Goal: Task Accomplishment & Management: Complete application form

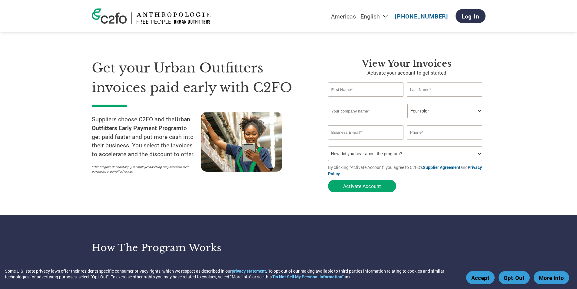
click at [342, 88] on input "text" at bounding box center [366, 89] width 76 height 14
type input "[PERSON_NAME]"
type input "[PERSON_NAME] Says Gah"
type input "5104591418"
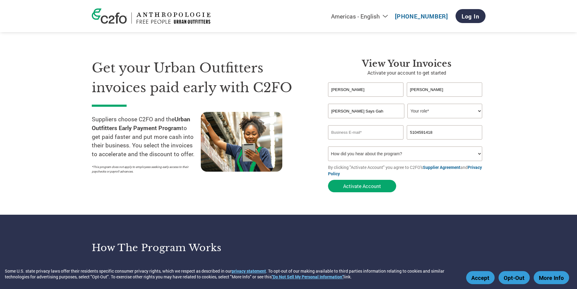
drag, startPoint x: 439, startPoint y: 91, endPoint x: 393, endPoint y: 91, distance: 46.0
click at [393, 91] on div "[PERSON_NAME]" at bounding box center [406, 89] width 157 height 14
type input "[PERSON_NAME]"
click at [446, 108] on select "Your role* CFO Controller Credit Manager Finance Director Treasurer CEO Preside…" at bounding box center [444, 111] width 75 height 15
select select "CONTROLLER"
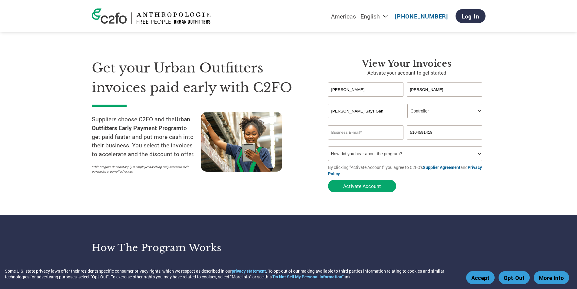
click at [407, 104] on select "Your role* CFO Controller Credit Manager Finance Director Treasurer CEO Preside…" at bounding box center [444, 111] width 75 height 15
click at [389, 133] on input "email" at bounding box center [366, 132] width 76 height 14
type input "[PERSON_NAME][EMAIL_ADDRESS][DOMAIN_NAME]"
click at [396, 151] on select "How did you hear about the program? Received a letter Email Social Media Online…" at bounding box center [405, 153] width 154 height 15
select select "Other"
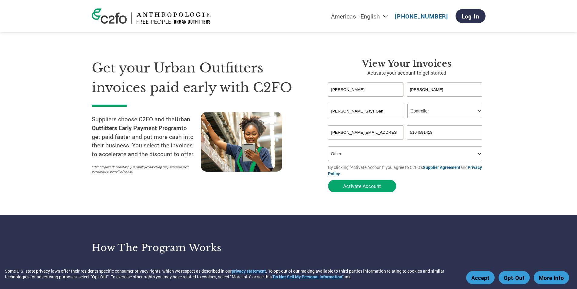
click at [328, 146] on select "How did you hear about the program? Received a letter Email Social Media Online…" at bounding box center [405, 153] width 154 height 15
click at [368, 185] on button "Activate Account" at bounding box center [362, 186] width 68 height 12
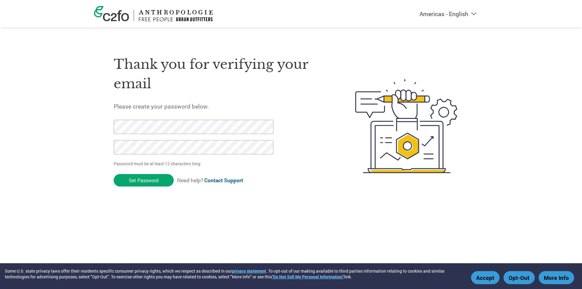
click at [98, 134] on div "Thank you for verifying your email Please create your password below. Password …" at bounding box center [291, 126] width 394 height 161
drag, startPoint x: 283, startPoint y: 213, endPoint x: 279, endPoint y: 212, distance: 4.6
click at [279, 212] on html "Some U.S. state privacy laws offer their residents specific consumer privacy ri…" at bounding box center [291, 114] width 582 height 228
click at [245, 94] on div "Thank you for verifying your email Please create your password below. Password …" at bounding box center [220, 126] width 213 height 161
click at [61, 135] on div "Americas - English Américas - Español [GEOGRAPHIC_DATA] - Português Amériques -…" at bounding box center [291, 102] width 582 height 204
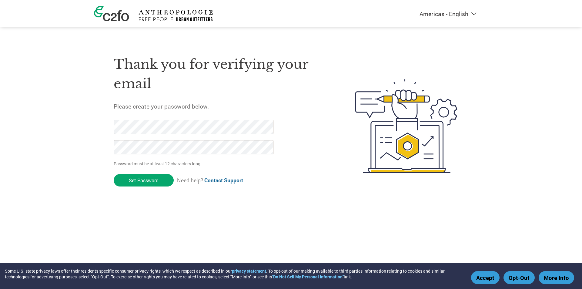
click at [257, 85] on h1 "Thank you for verifying your email" at bounding box center [220, 74] width 213 height 39
click at [523, 273] on button "Opt-Out" at bounding box center [518, 277] width 31 height 13
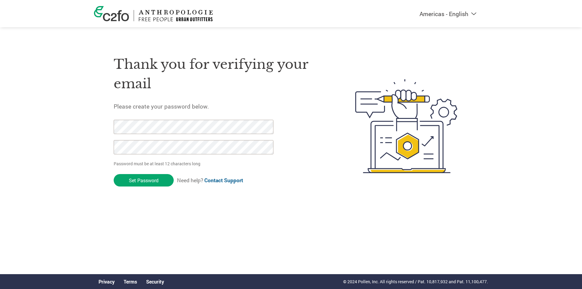
click at [71, 119] on div "Americas - English Américas - Español [GEOGRAPHIC_DATA] - Português Amériques -…" at bounding box center [291, 102] width 582 height 204
click at [317, 104] on h5 "Please create your password below." at bounding box center [220, 106] width 213 height 8
